Goal: Find specific page/section: Find specific page/section

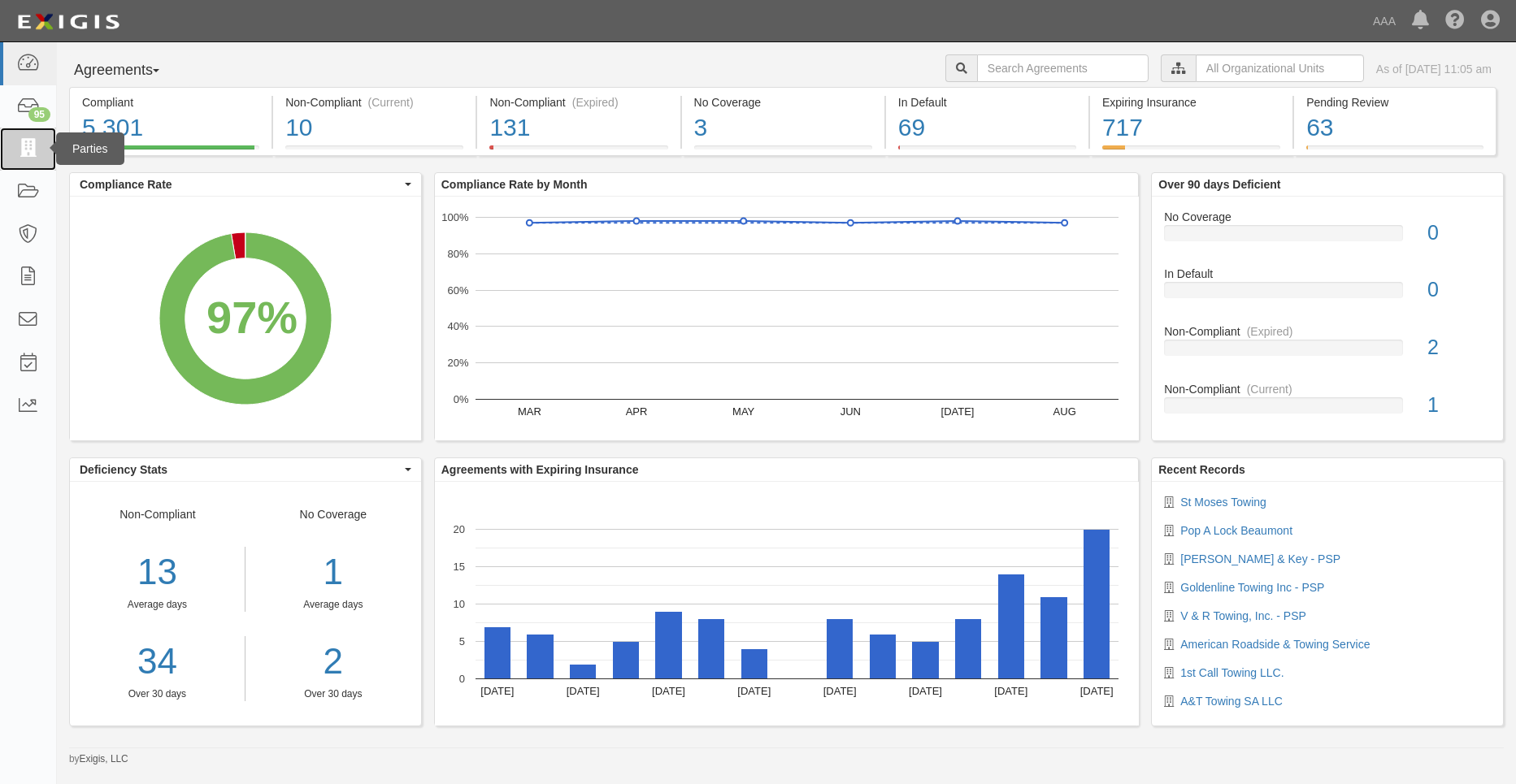
click at [27, 144] on icon at bounding box center [27, 149] width 22 height 19
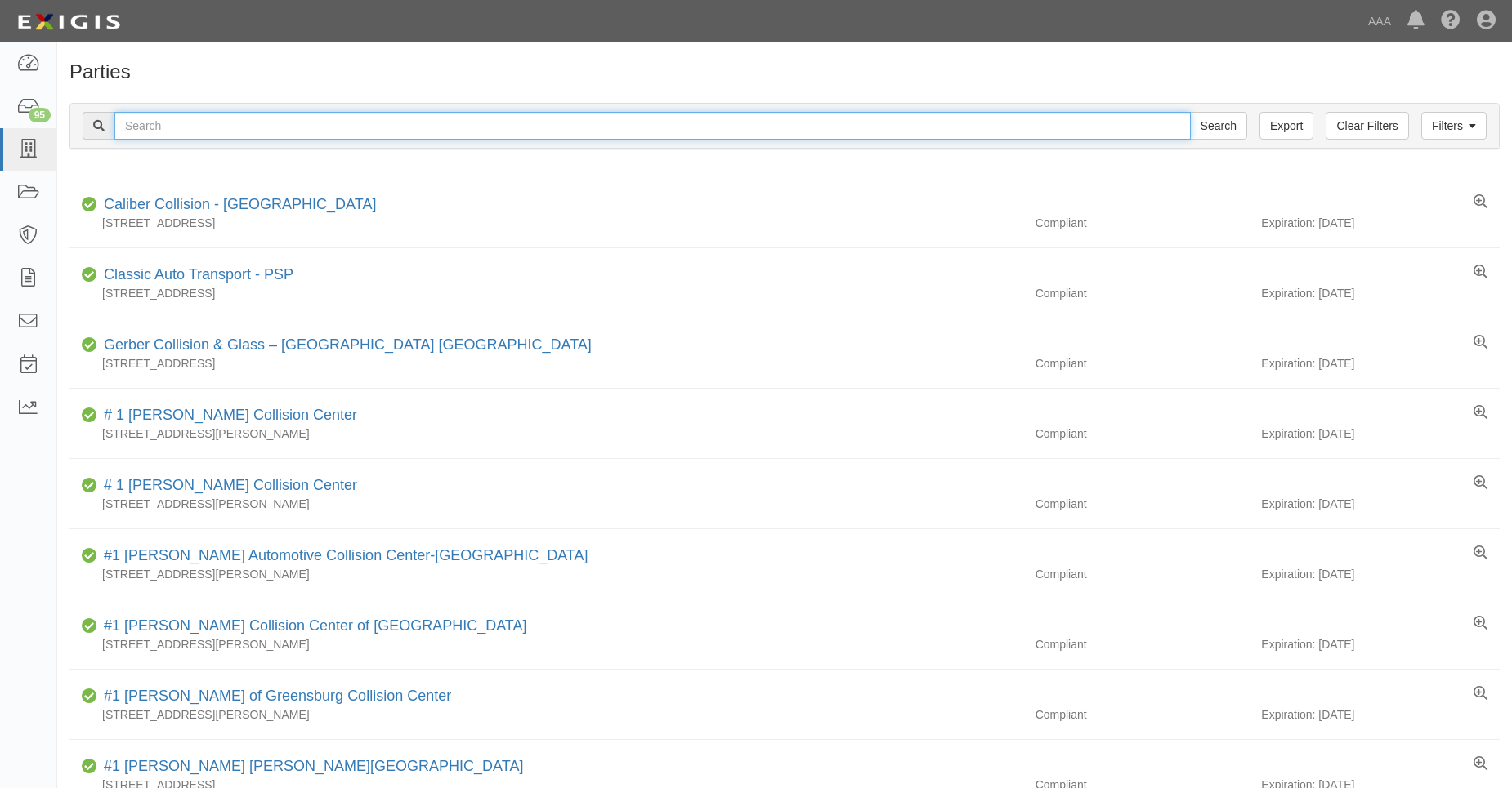
click at [171, 130] on input "text" at bounding box center [653, 126] width 1076 height 28
type input "31770"
click at [1190, 112] on input "Search" at bounding box center [1218, 126] width 57 height 28
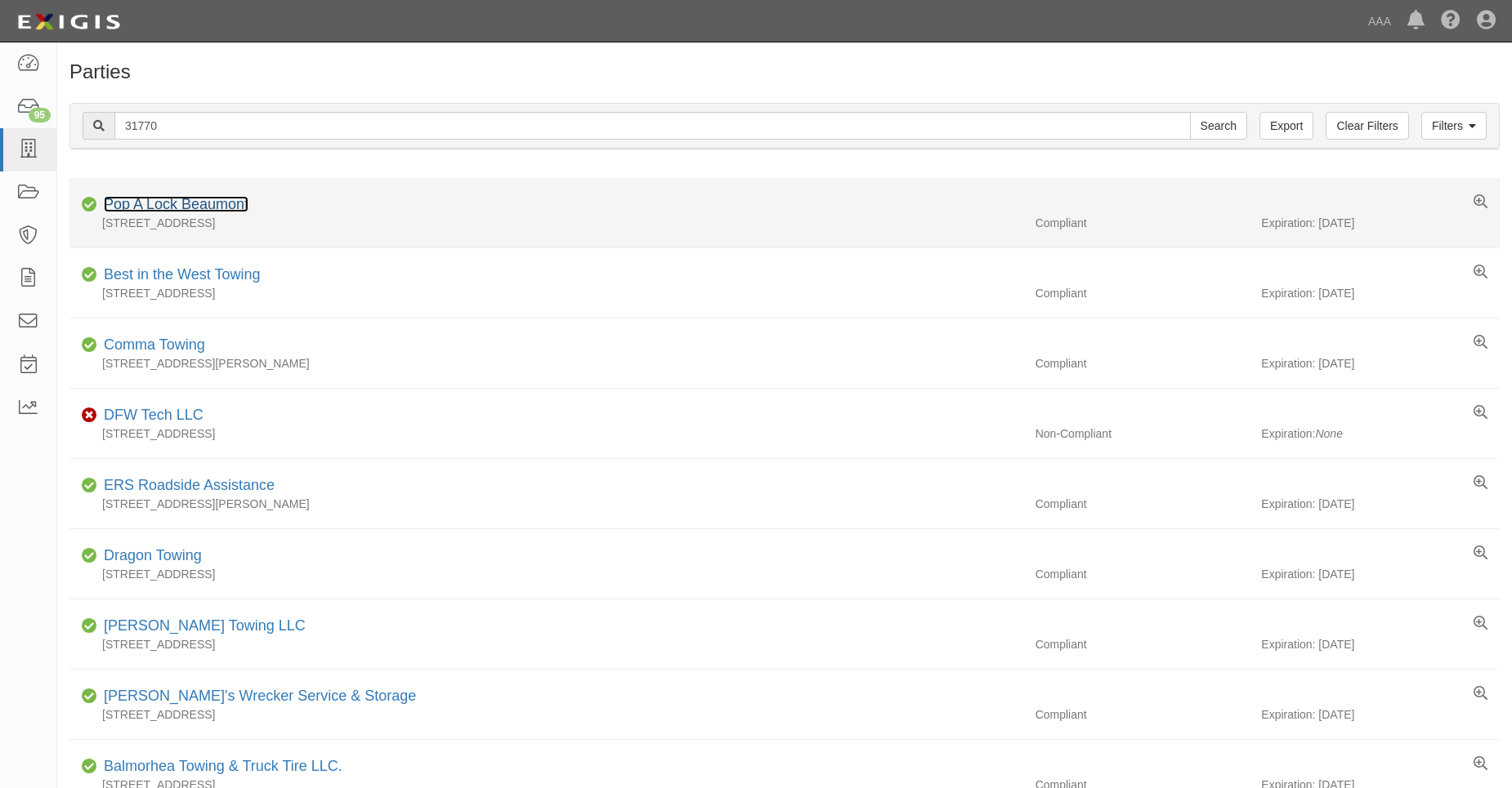
click at [180, 198] on link "Pop A Lock Beaumont" at bounding box center [176, 203] width 145 height 16
